Goal: Communication & Community: Answer question/provide support

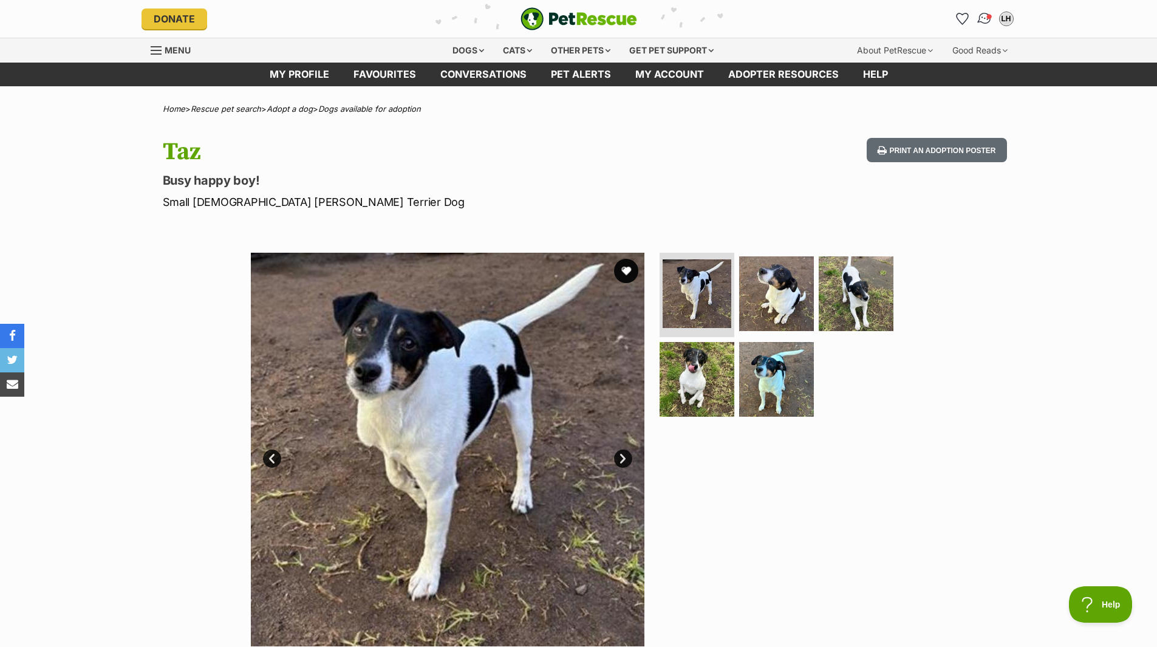
click at [986, 24] on img "Conversations" at bounding box center [984, 19] width 16 height 16
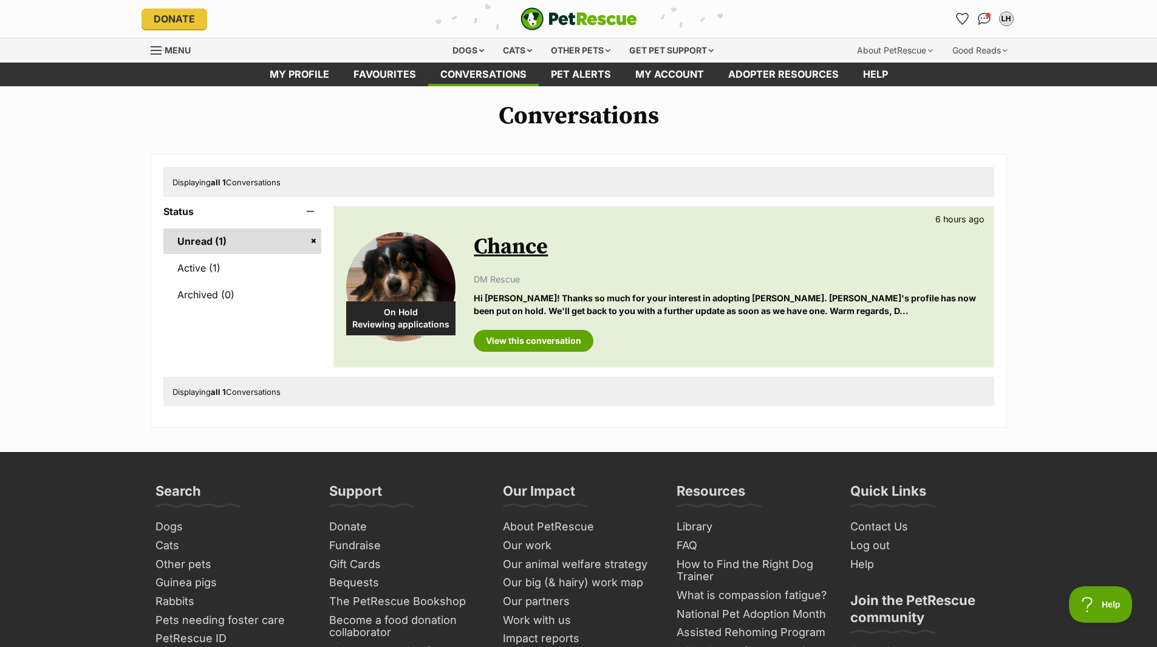
click at [799, 296] on p "Hi [PERSON_NAME]! Thanks so much for your interest in adopting [PERSON_NAME]. […" at bounding box center [727, 305] width 507 height 26
click at [551, 349] on link "View this conversation" at bounding box center [534, 341] width 120 height 22
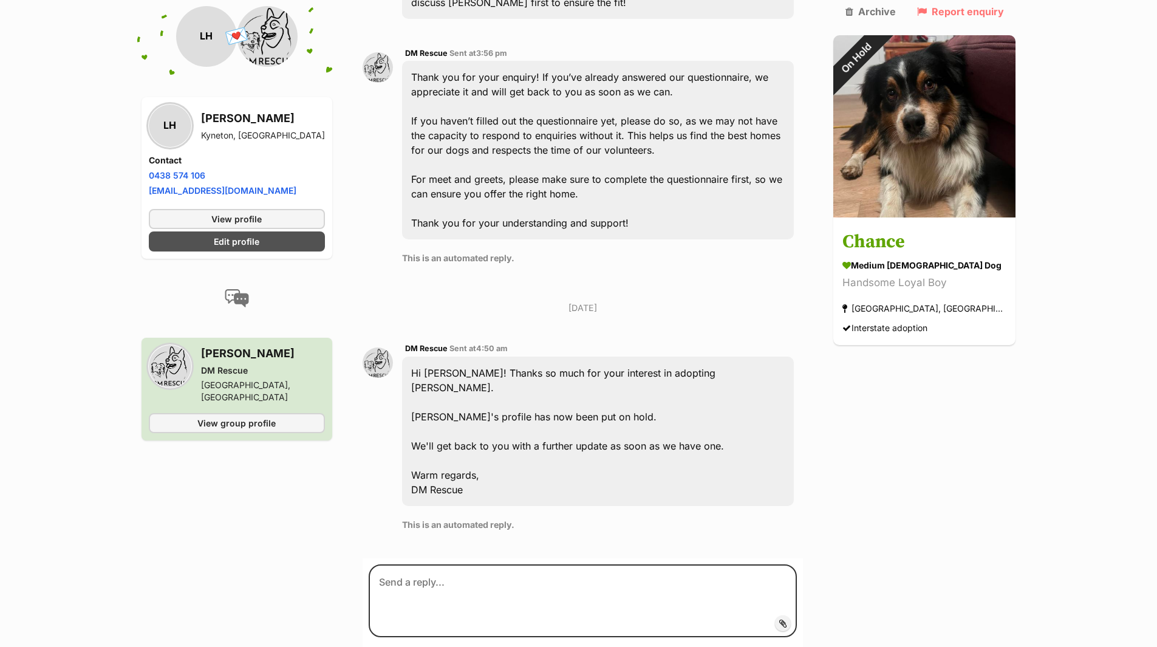
scroll to position [1142, 0]
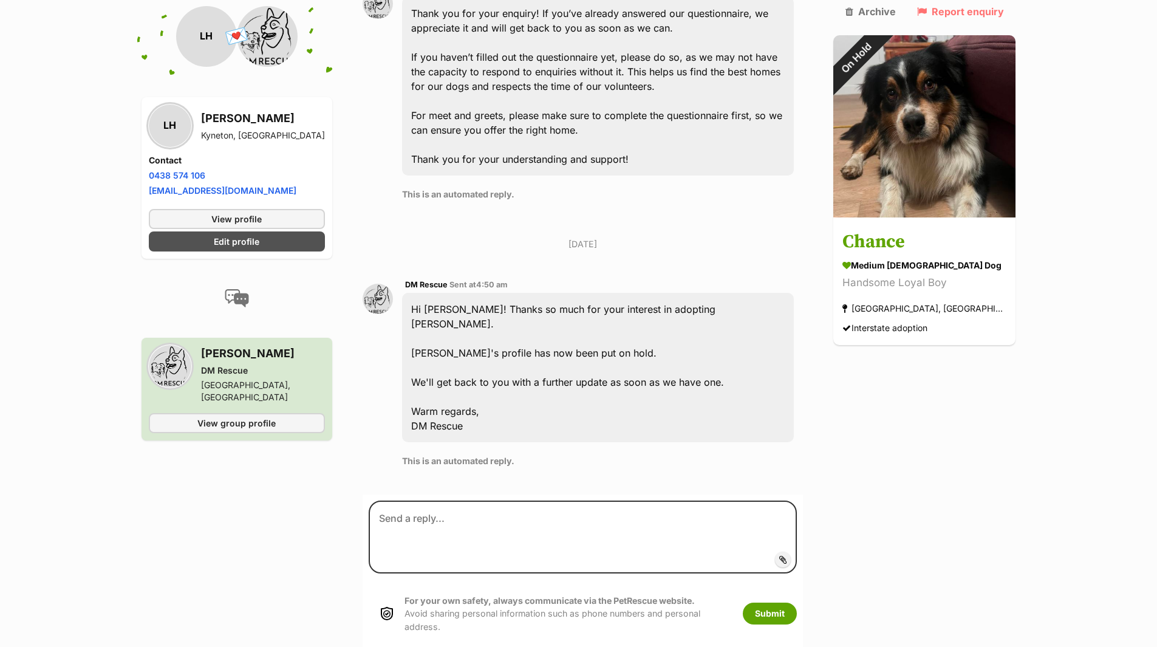
click at [503, 318] on div "Hi [PERSON_NAME]! Thanks so much for your interest in adopting [PERSON_NAME]. […" at bounding box center [598, 367] width 392 height 149
drag, startPoint x: 503, startPoint y: 318, endPoint x: 519, endPoint y: 372, distance: 56.5
click at [519, 372] on div "Hi [PERSON_NAME]! Thanks so much for your interest in adopting [PERSON_NAME]. […" at bounding box center [598, 367] width 392 height 149
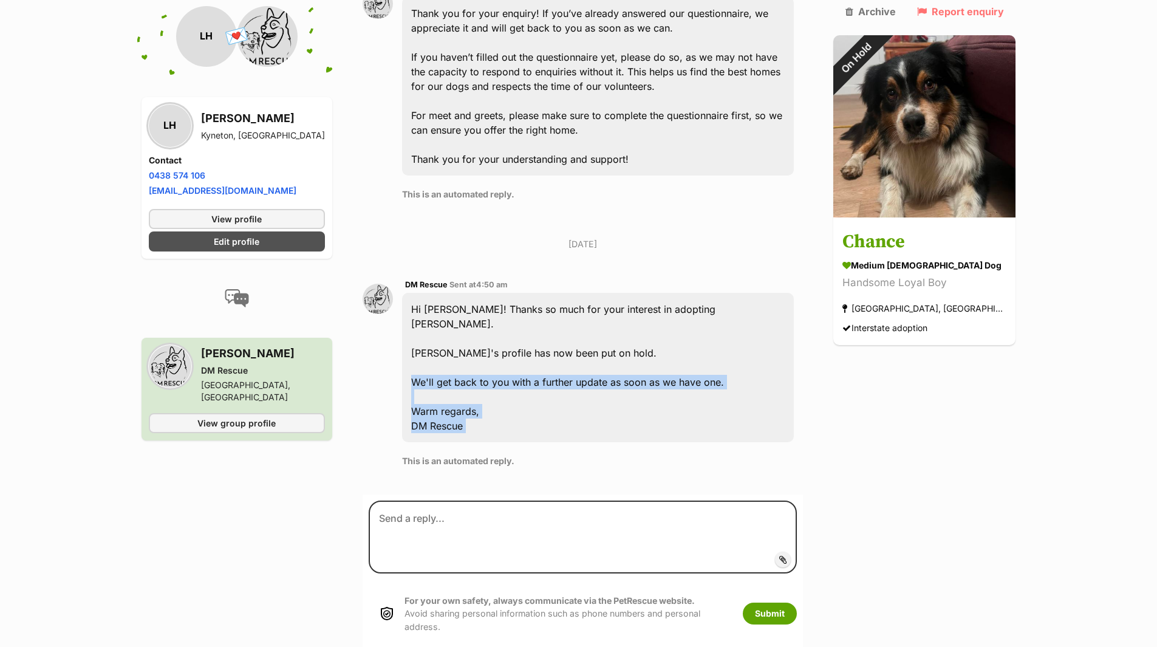
click at [519, 372] on div "Hi [PERSON_NAME]! Thanks so much for your interest in adopting [PERSON_NAME]. […" at bounding box center [598, 367] width 392 height 149
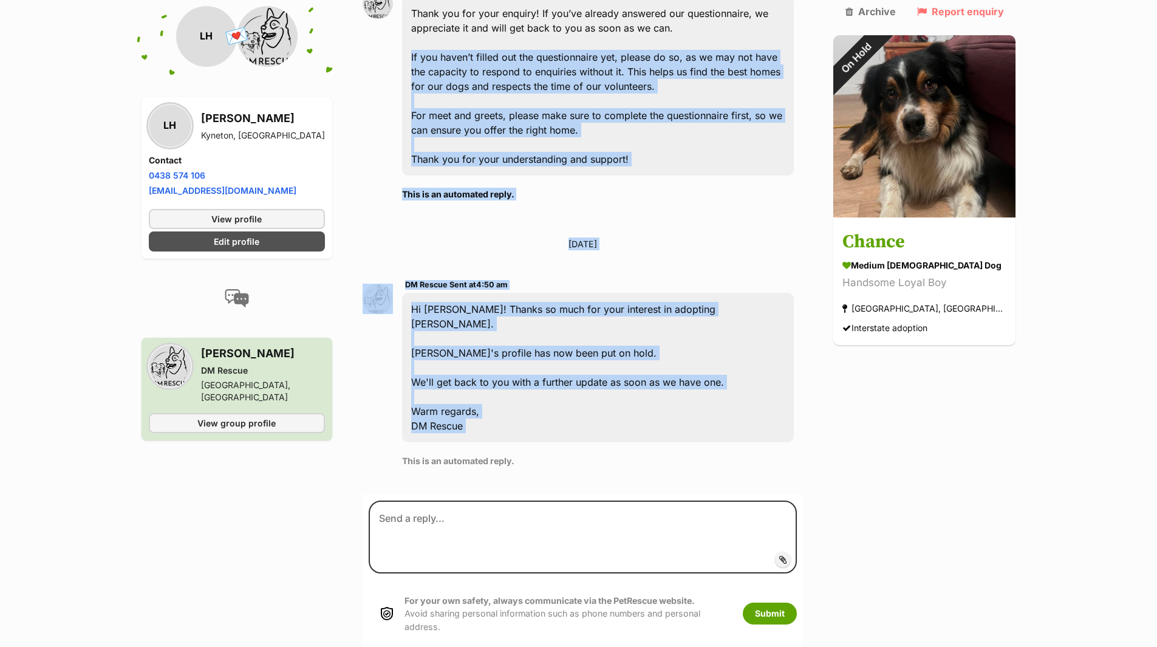
drag, startPoint x: 519, startPoint y: 372, endPoint x: 595, endPoint y: 33, distance: 347.2
click at [604, 169] on div "DM Rescue Sent at 3:56 pm Thank you for your enquiry! If you’ve already answere…" at bounding box center [583, 96] width 441 height 246
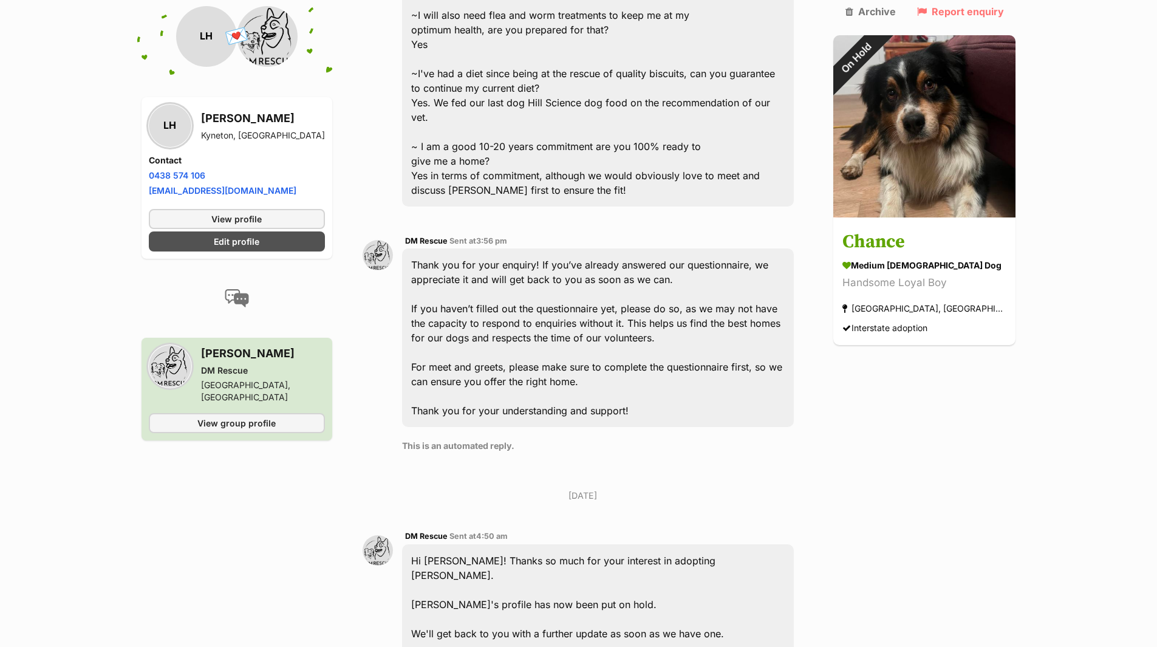
scroll to position [890, 0]
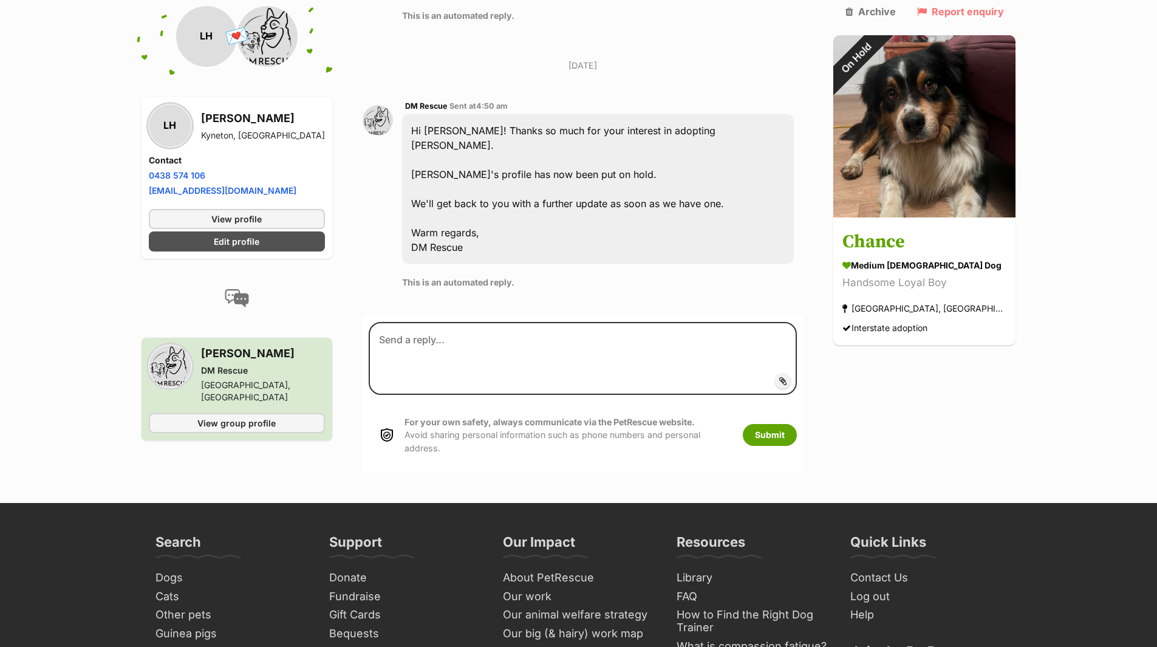
scroll to position [1322, 0]
